Goal: Find specific page/section: Find specific page/section

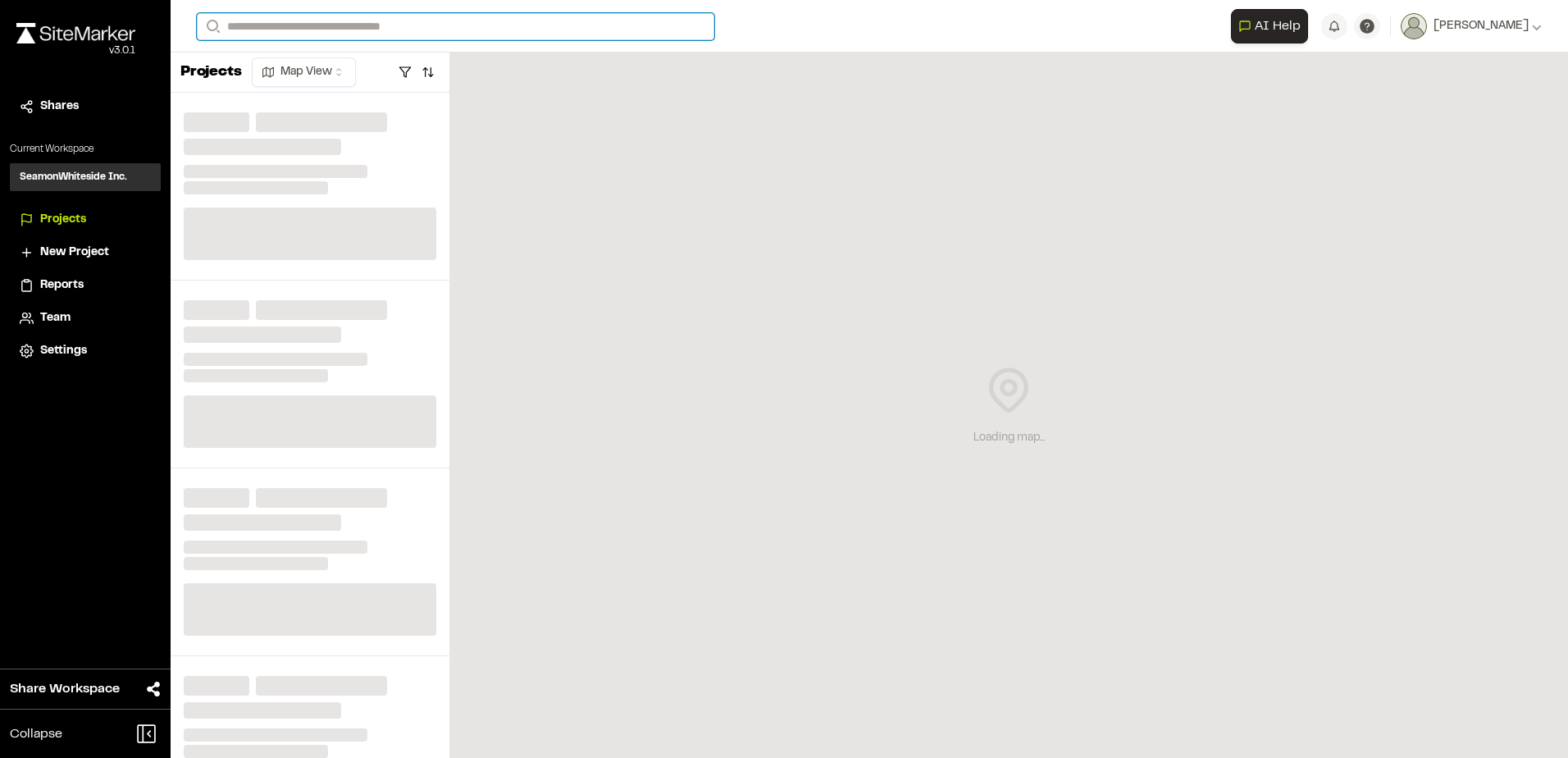
click at [410, 23] on input "Search" at bounding box center [456, 26] width 517 height 27
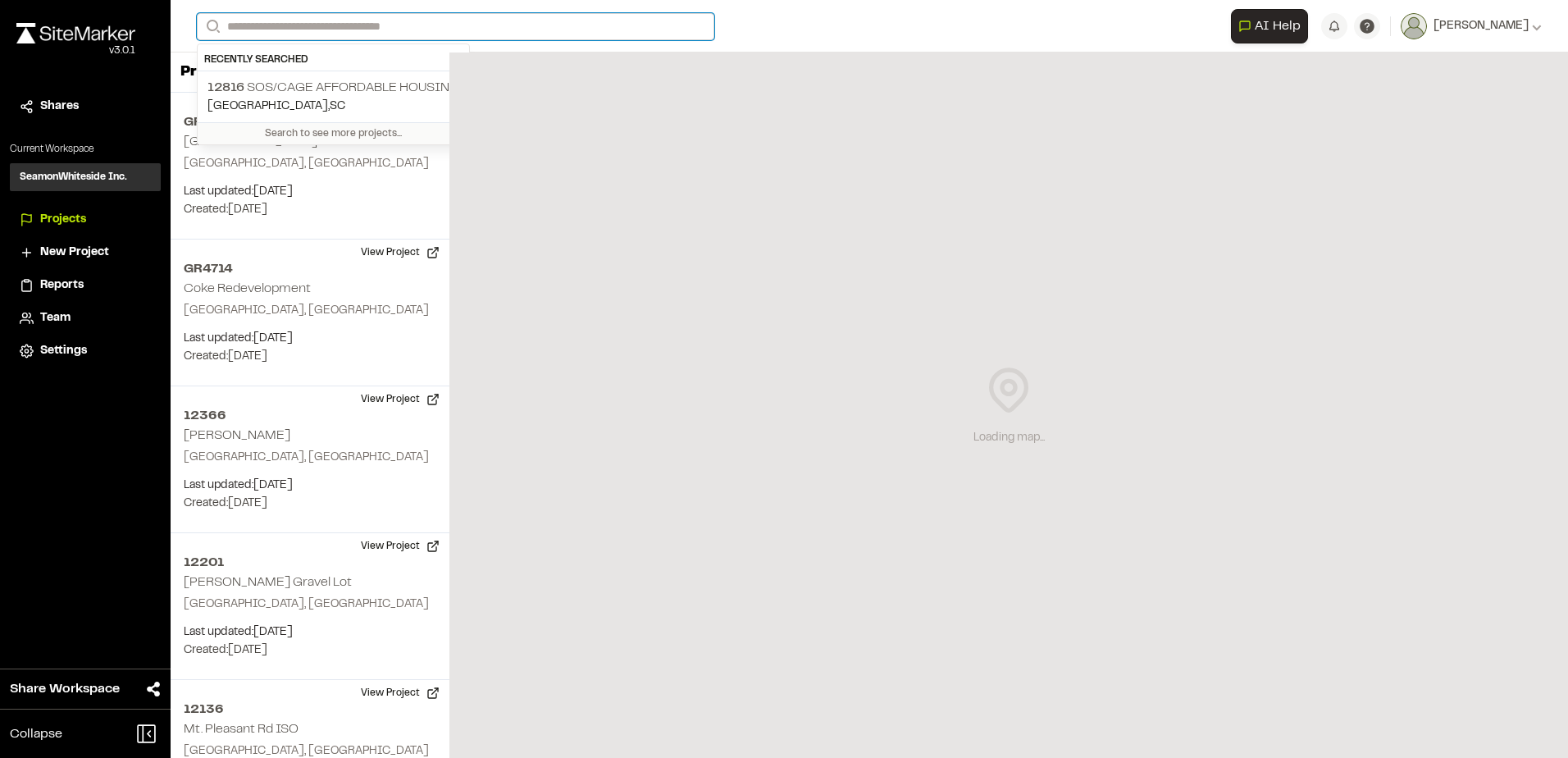
click at [399, 27] on input "Search" at bounding box center [456, 26] width 517 height 27
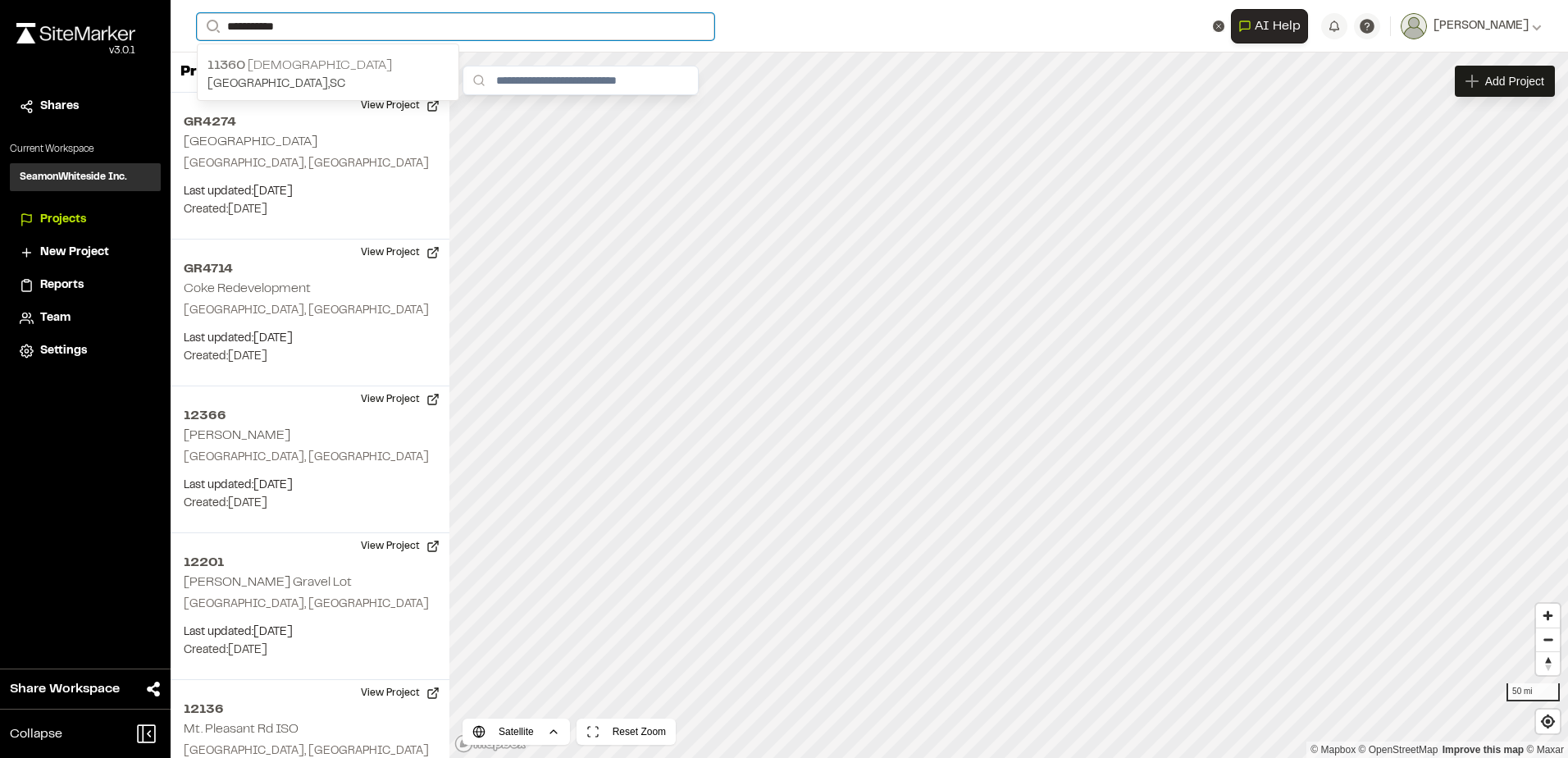
type input "**********"
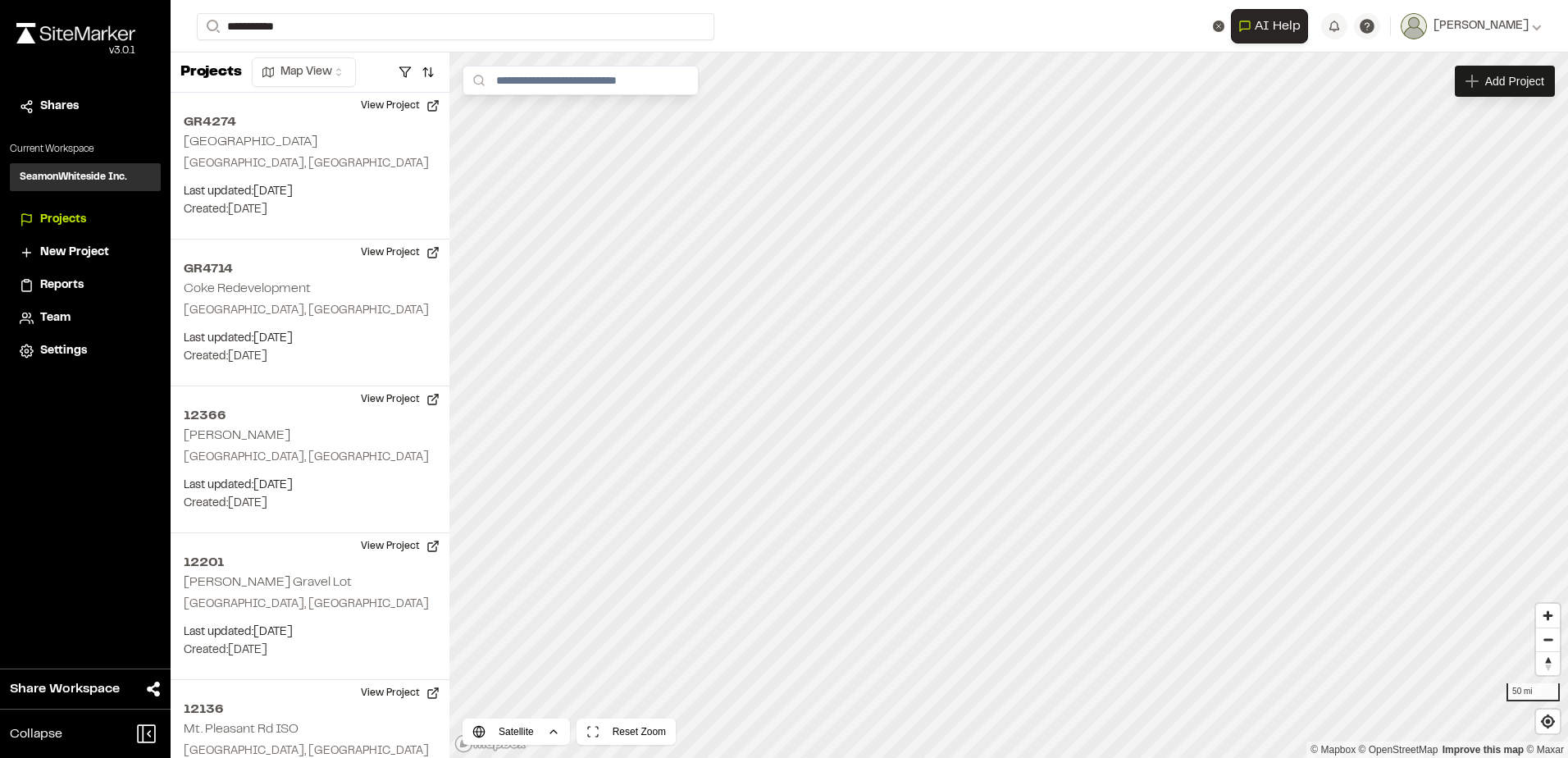
click at [333, 65] on p "11360 Star Gospel" at bounding box center [328, 65] width 241 height 20
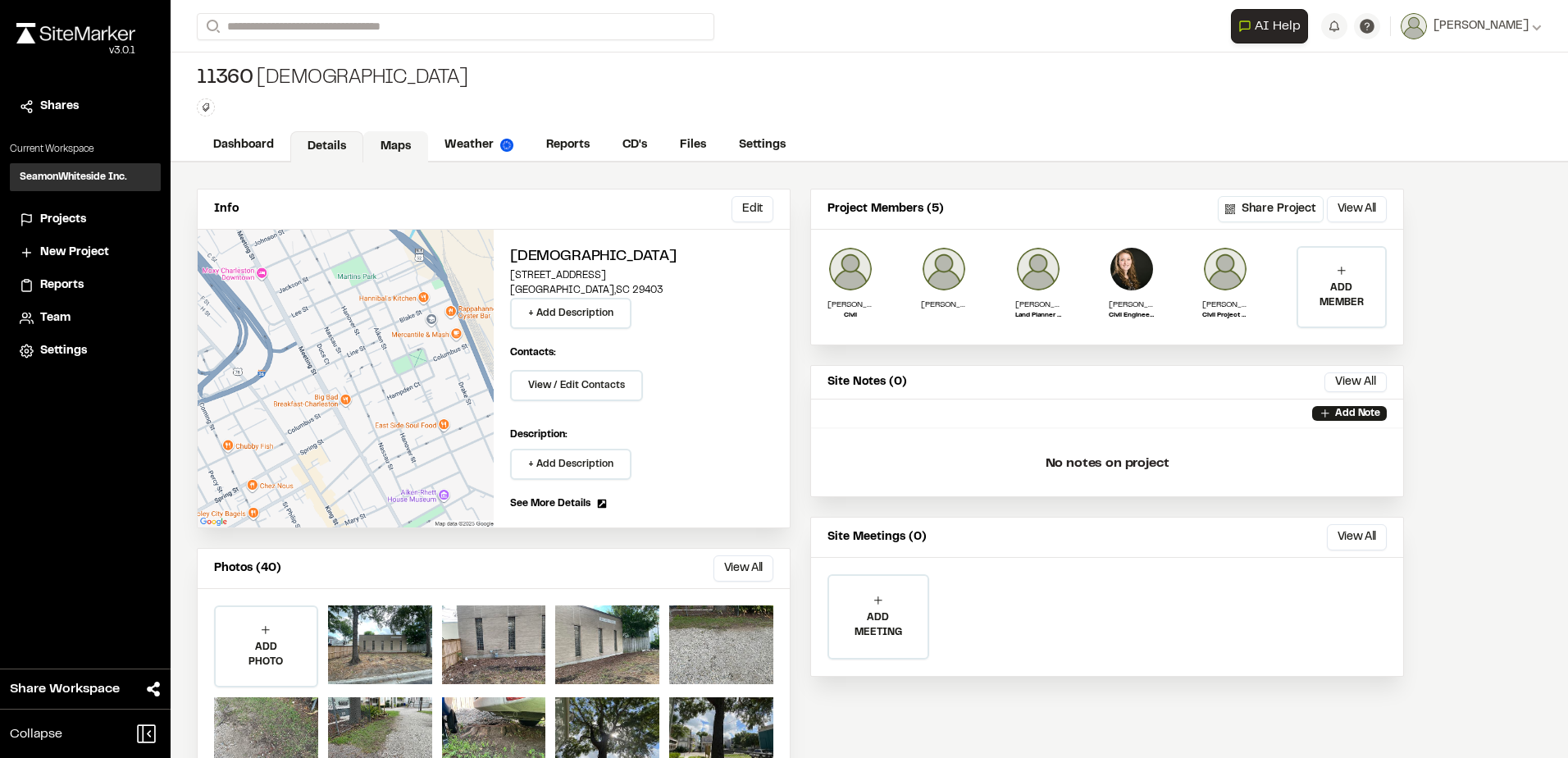
click at [403, 145] on link "Maps" at bounding box center [395, 147] width 64 height 31
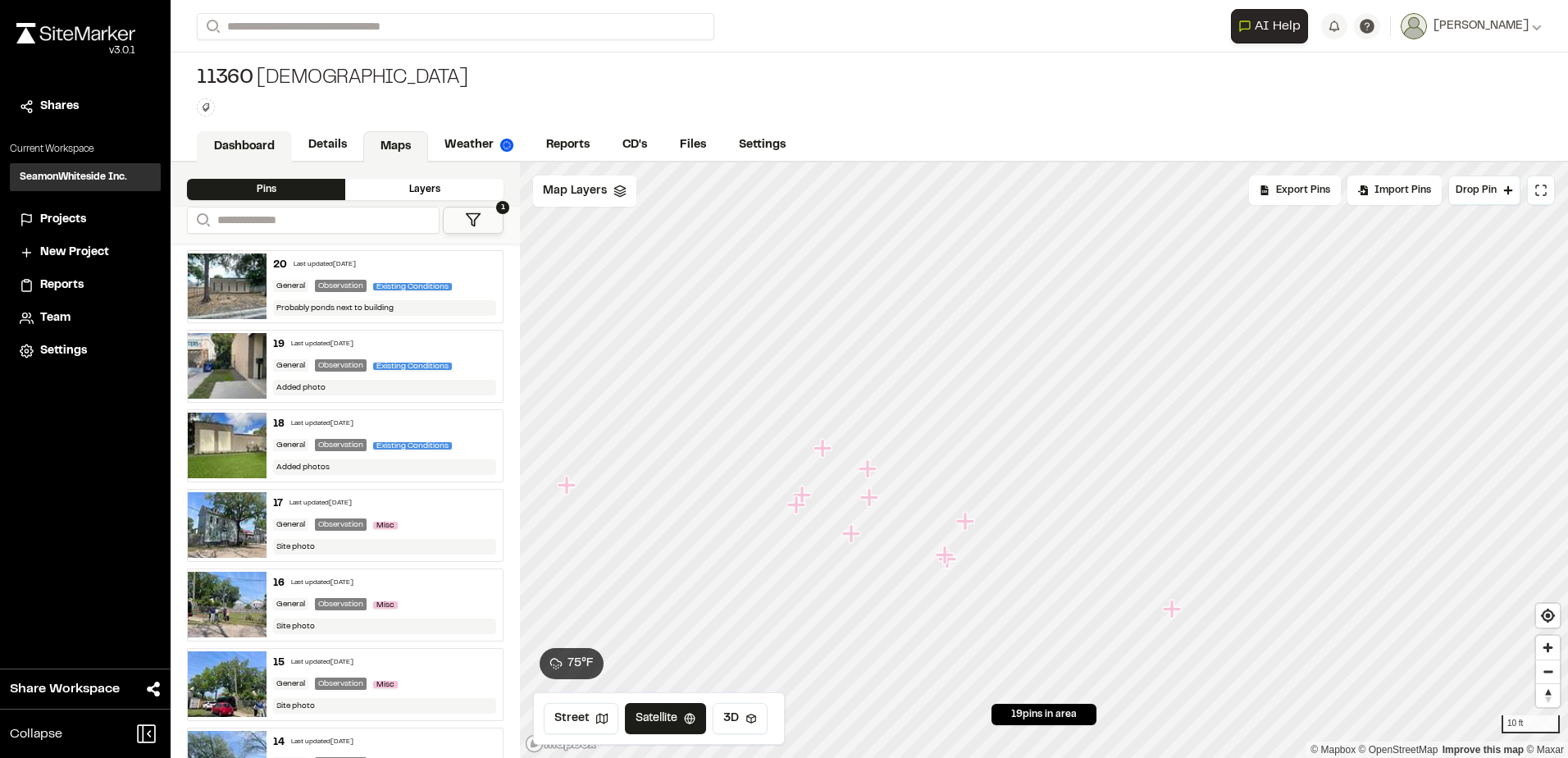
click at [256, 154] on link "Dashboard" at bounding box center [245, 147] width 95 height 31
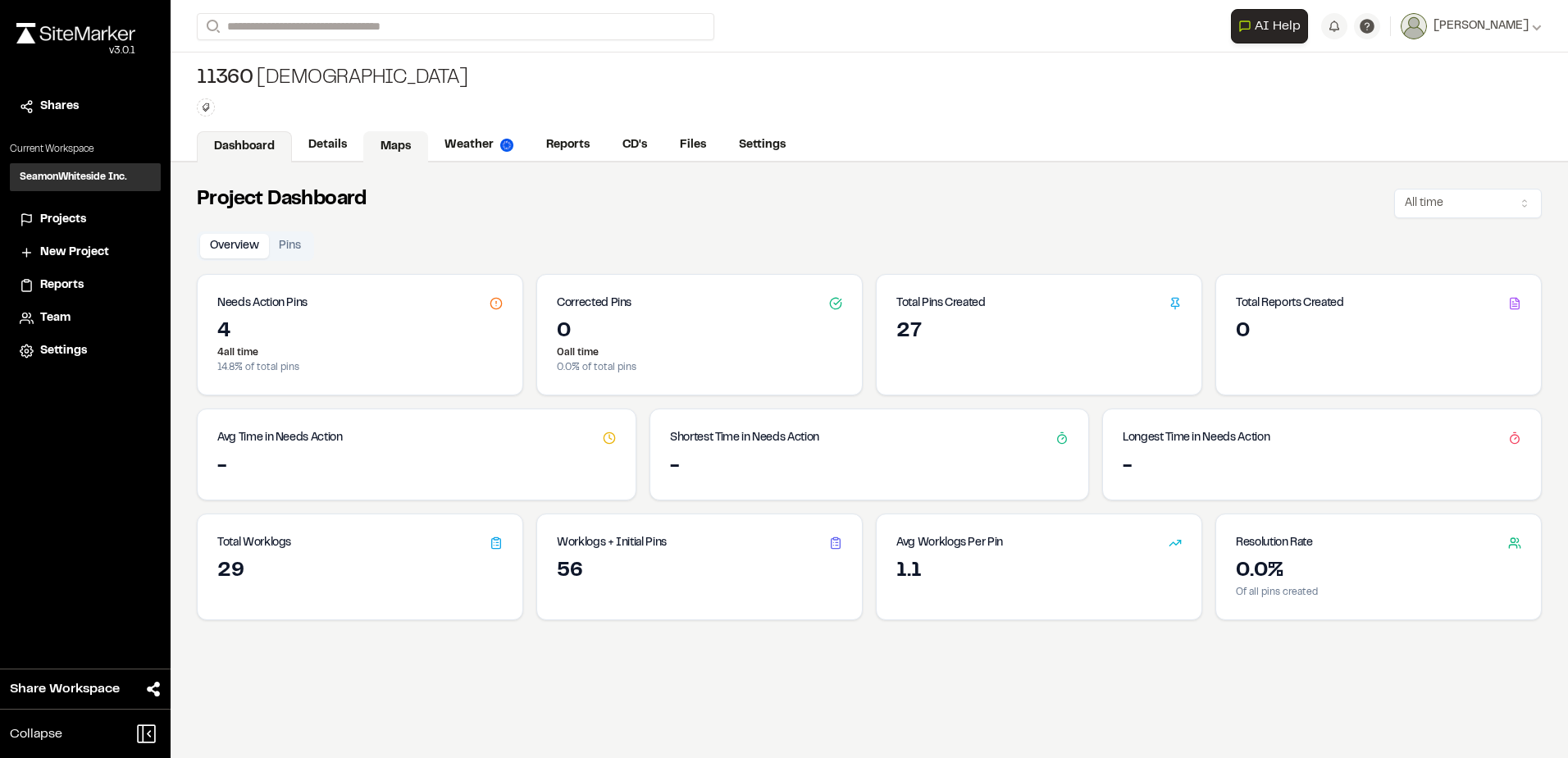
click at [394, 151] on link "Maps" at bounding box center [395, 147] width 64 height 31
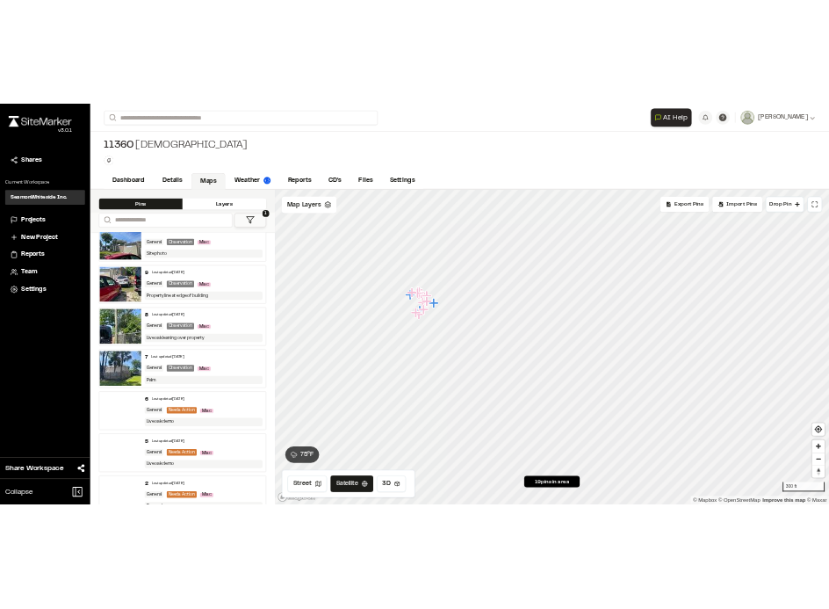
scroll to position [1095, 0]
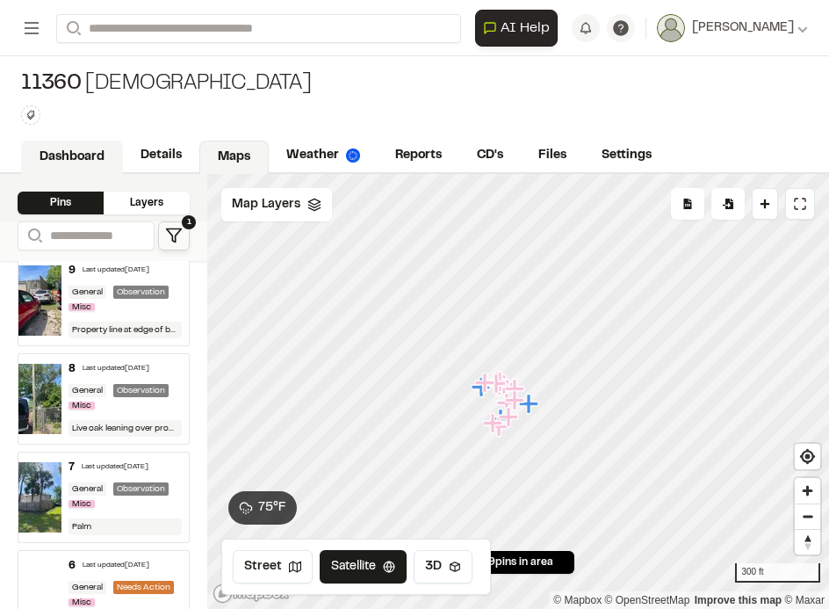
click at [72, 149] on link "Dashboard" at bounding box center [72, 157] width 102 height 33
